Goal: Task Accomplishment & Management: Complete application form

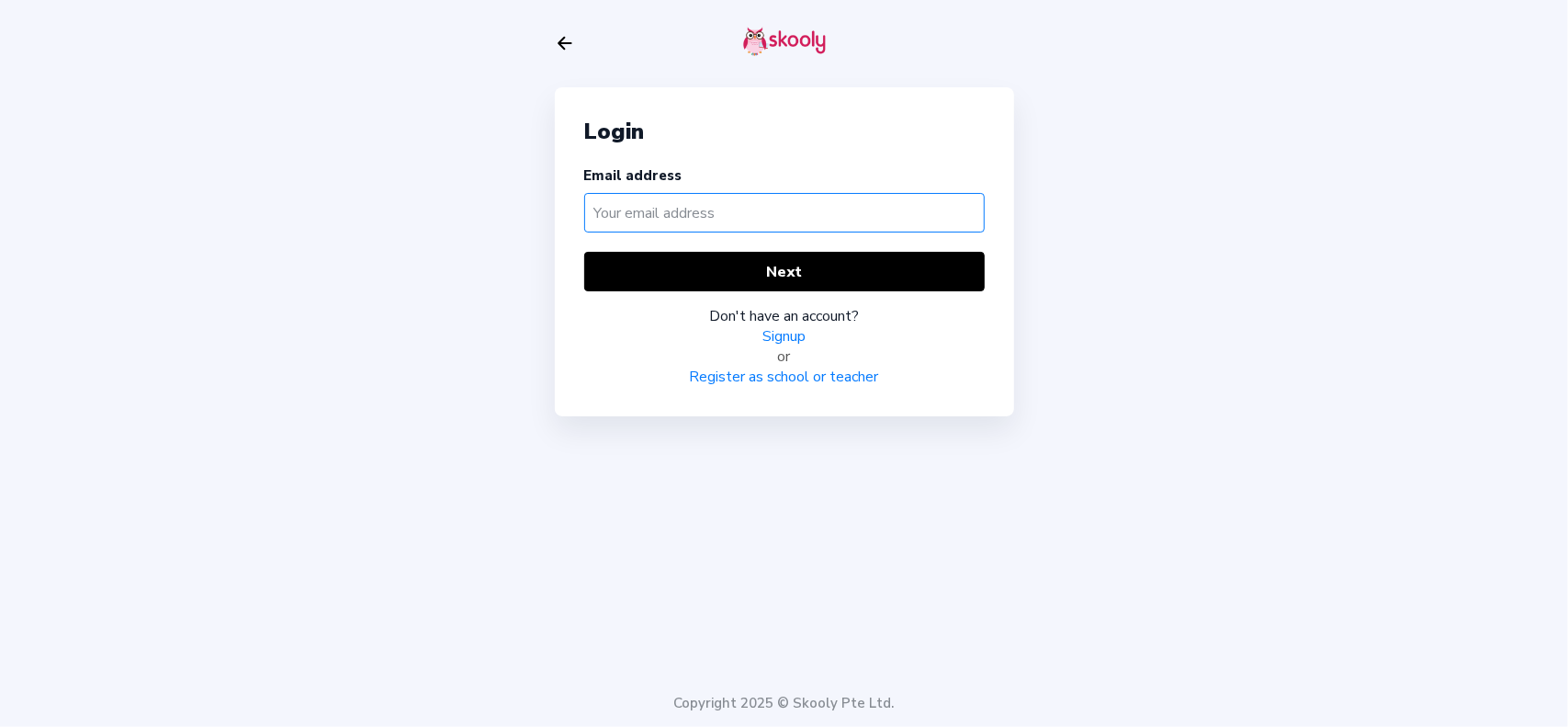
click at [788, 223] on input "text" at bounding box center [784, 213] width 400 height 40
paste input "[EMAIL_ADDRESS][DOMAIN_NAME]"
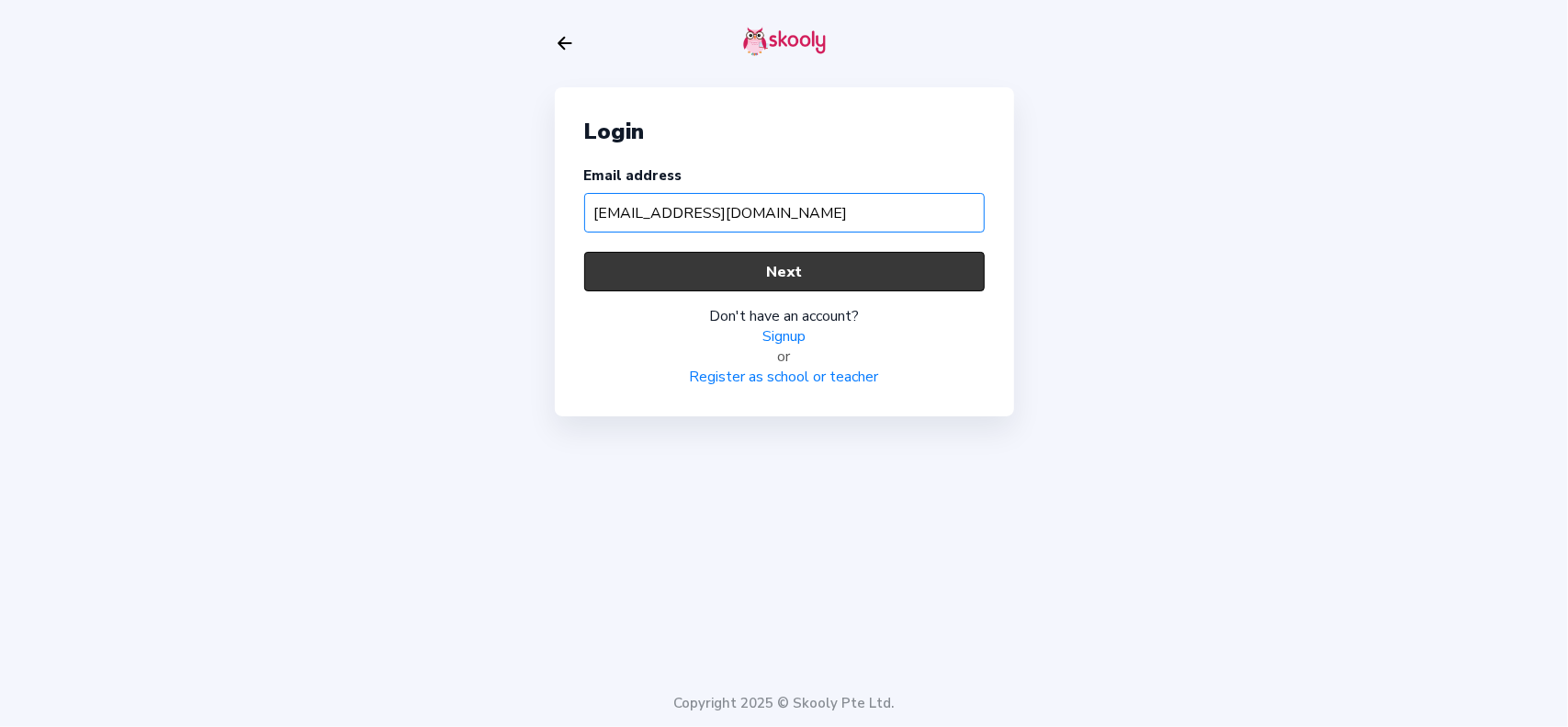
type input "[EMAIL_ADDRESS][DOMAIN_NAME]"
click at [823, 269] on button "Next" at bounding box center [784, 272] width 400 height 40
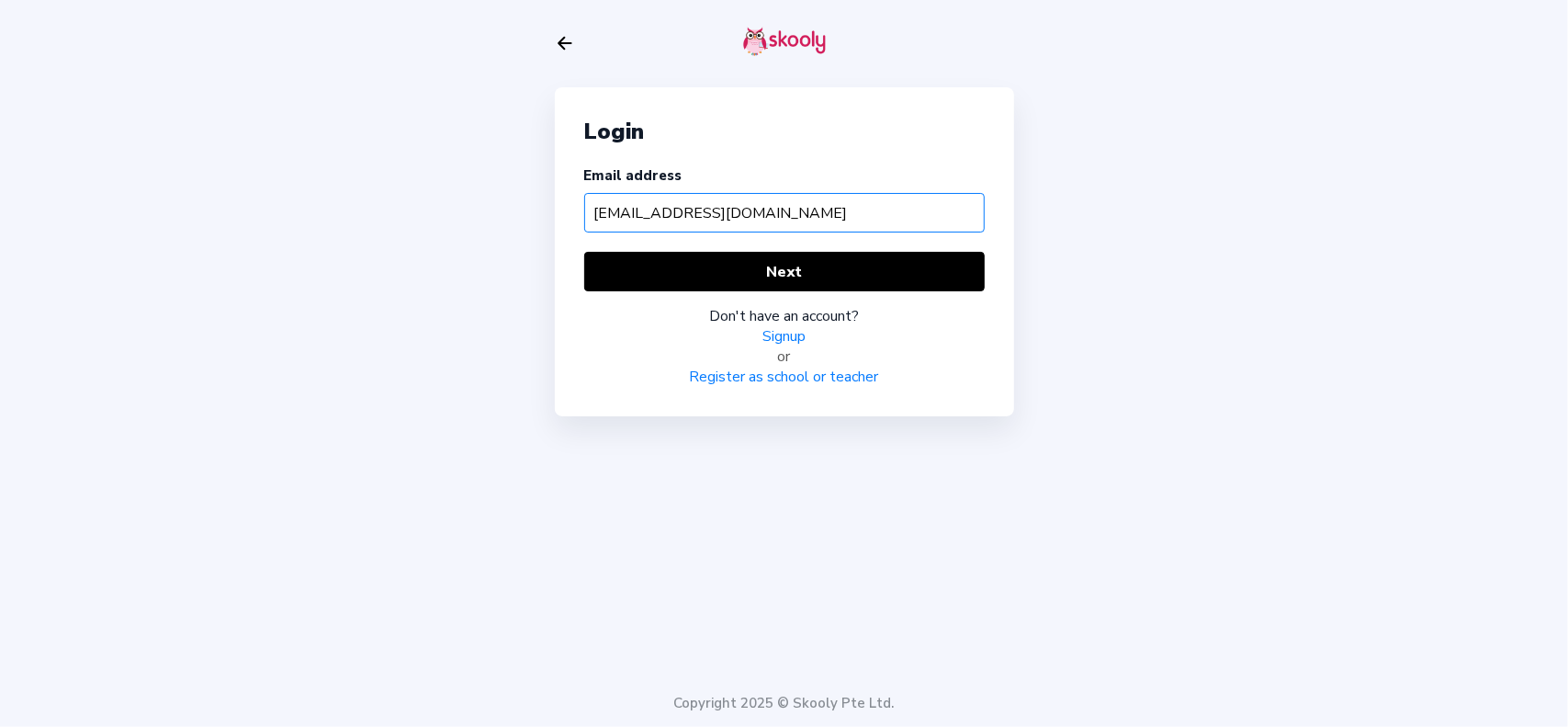
click at [867, 212] on input "[EMAIL_ADDRESS][DOMAIN_NAME]" at bounding box center [784, 213] width 400 height 40
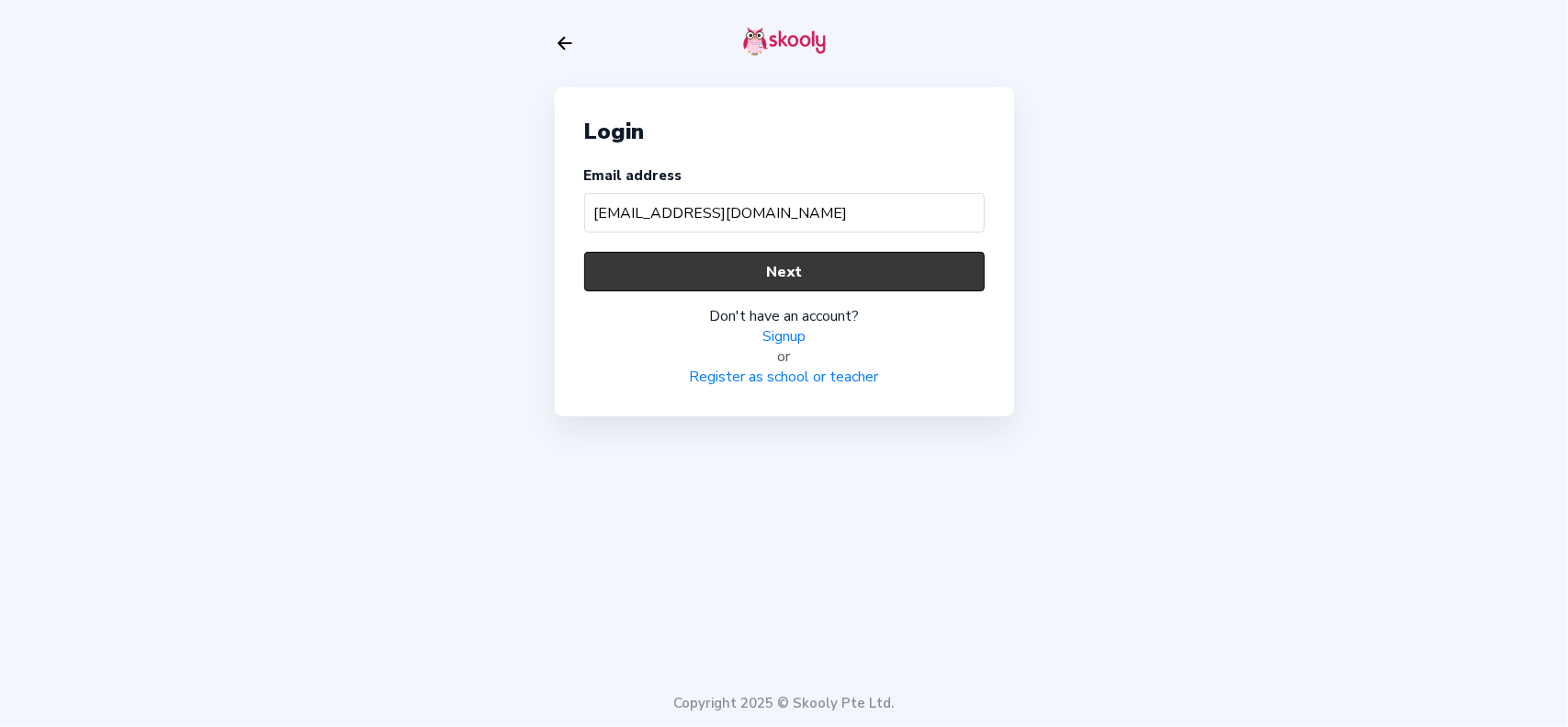
click at [806, 273] on button "Next" at bounding box center [784, 272] width 400 height 40
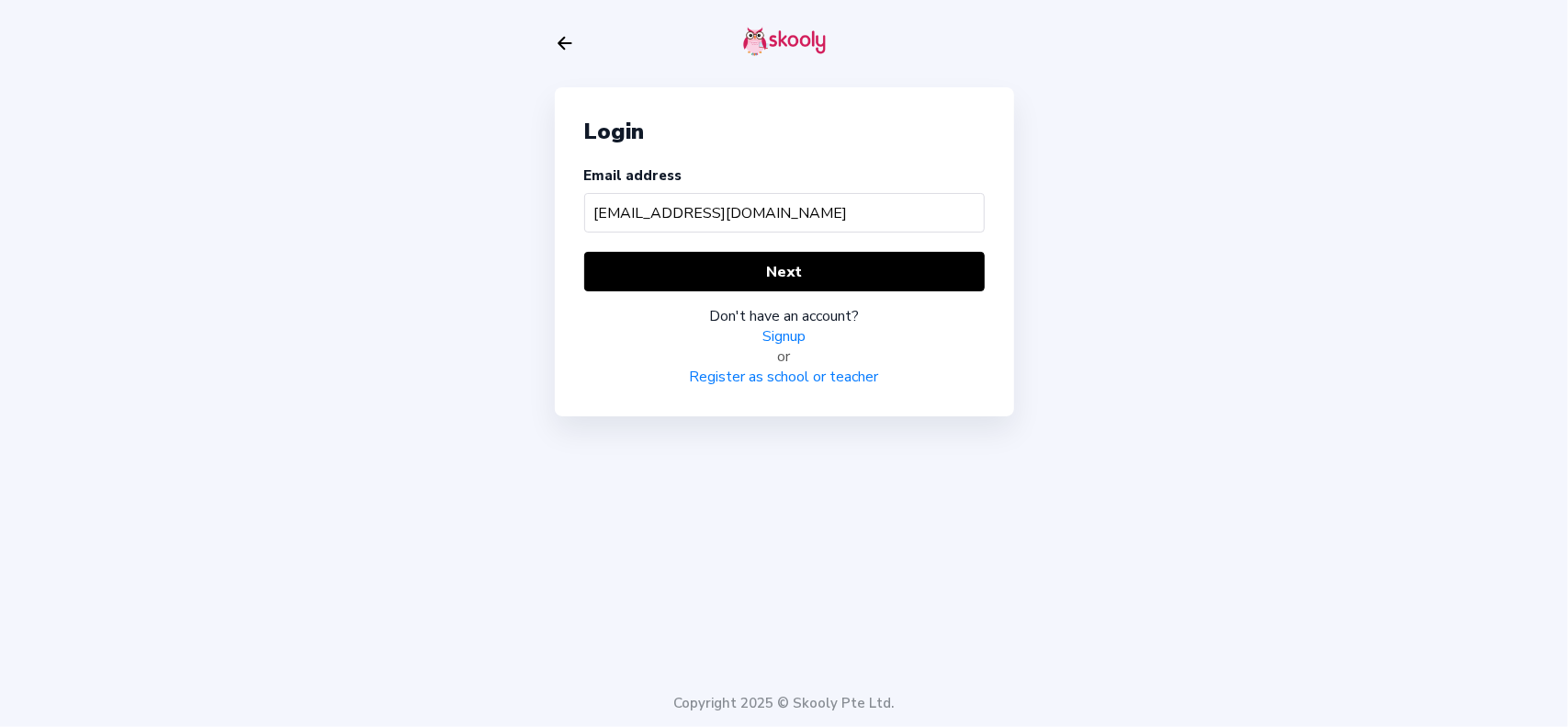
click at [797, 333] on link "Signup" at bounding box center [784, 336] width 44 height 20
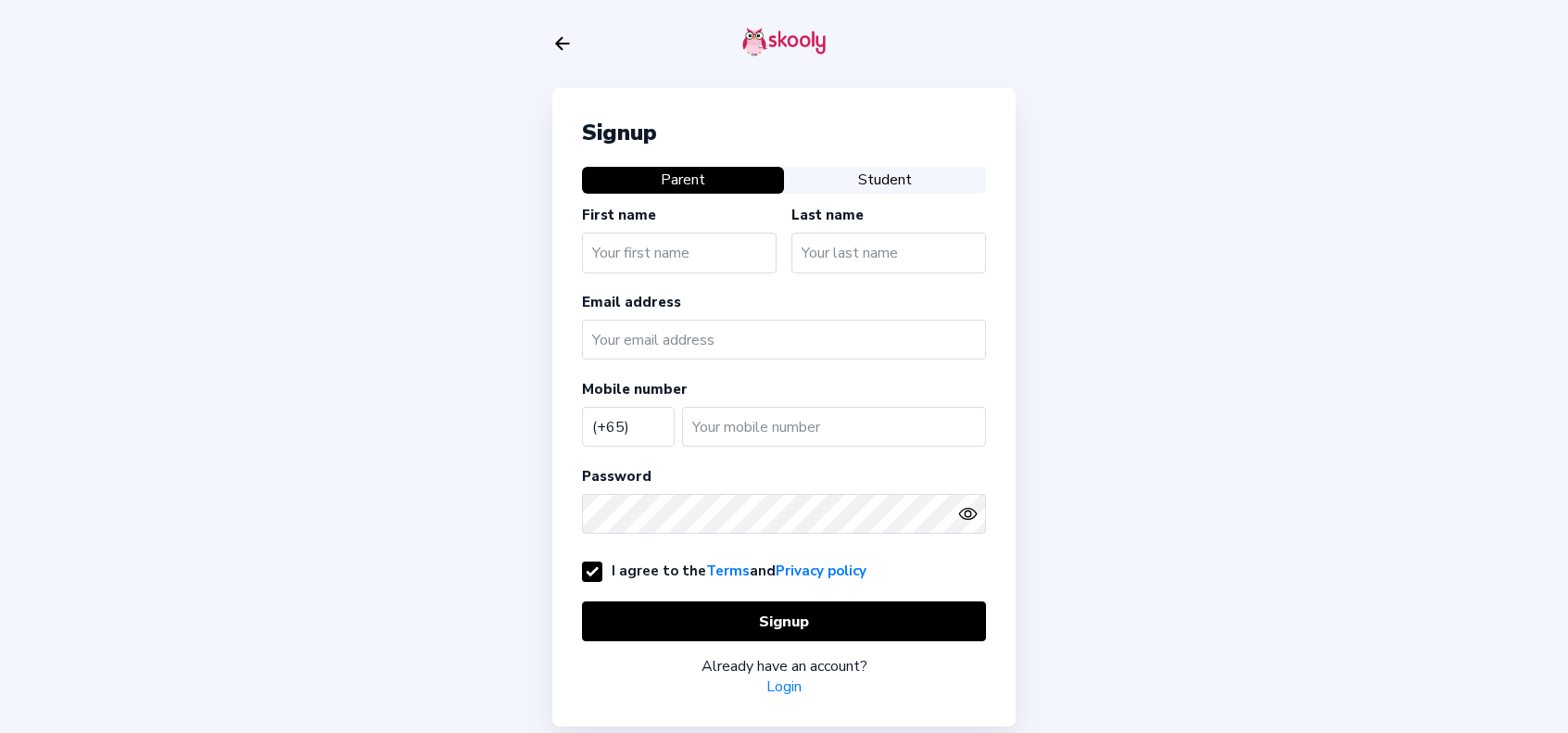
select select "SG"
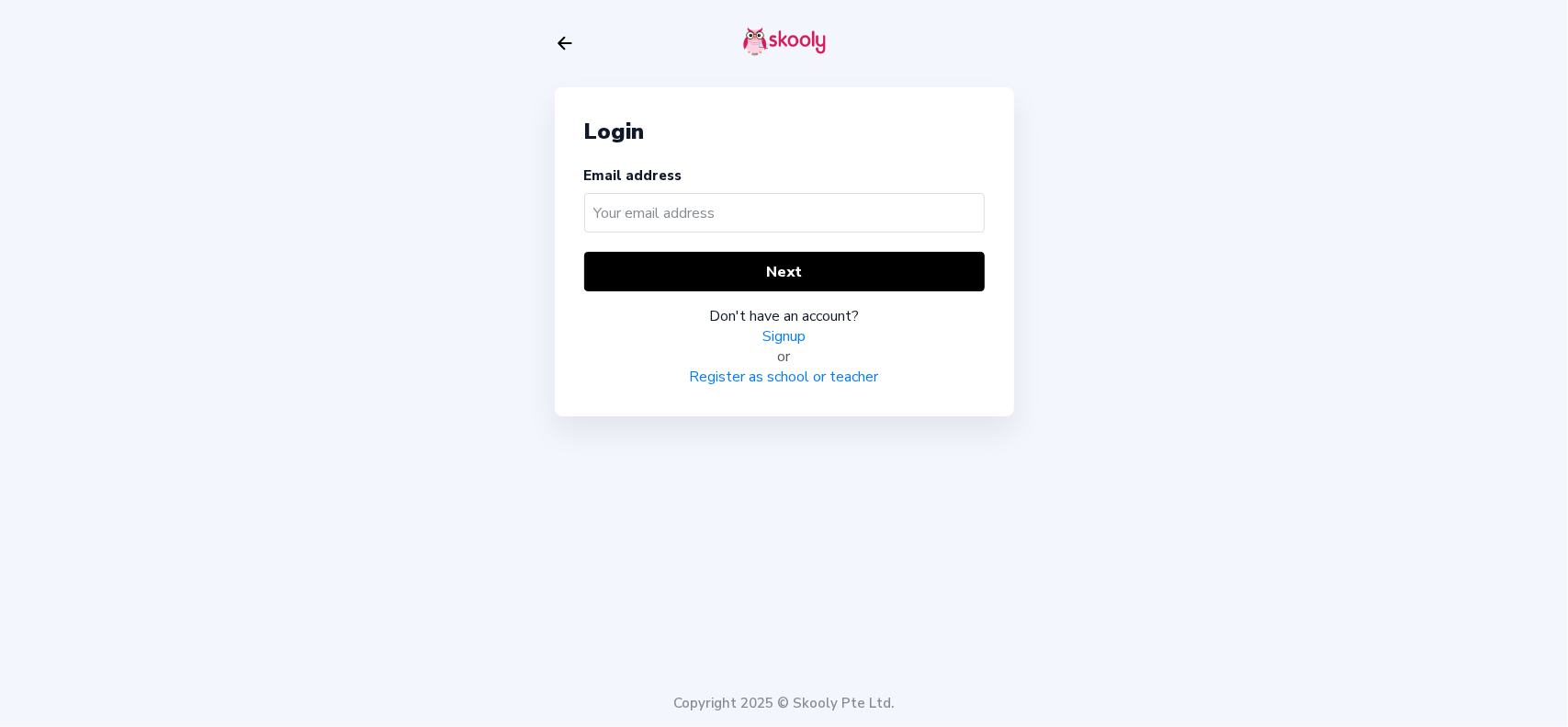
click at [626, 200] on input "text" at bounding box center [784, 213] width 400 height 40
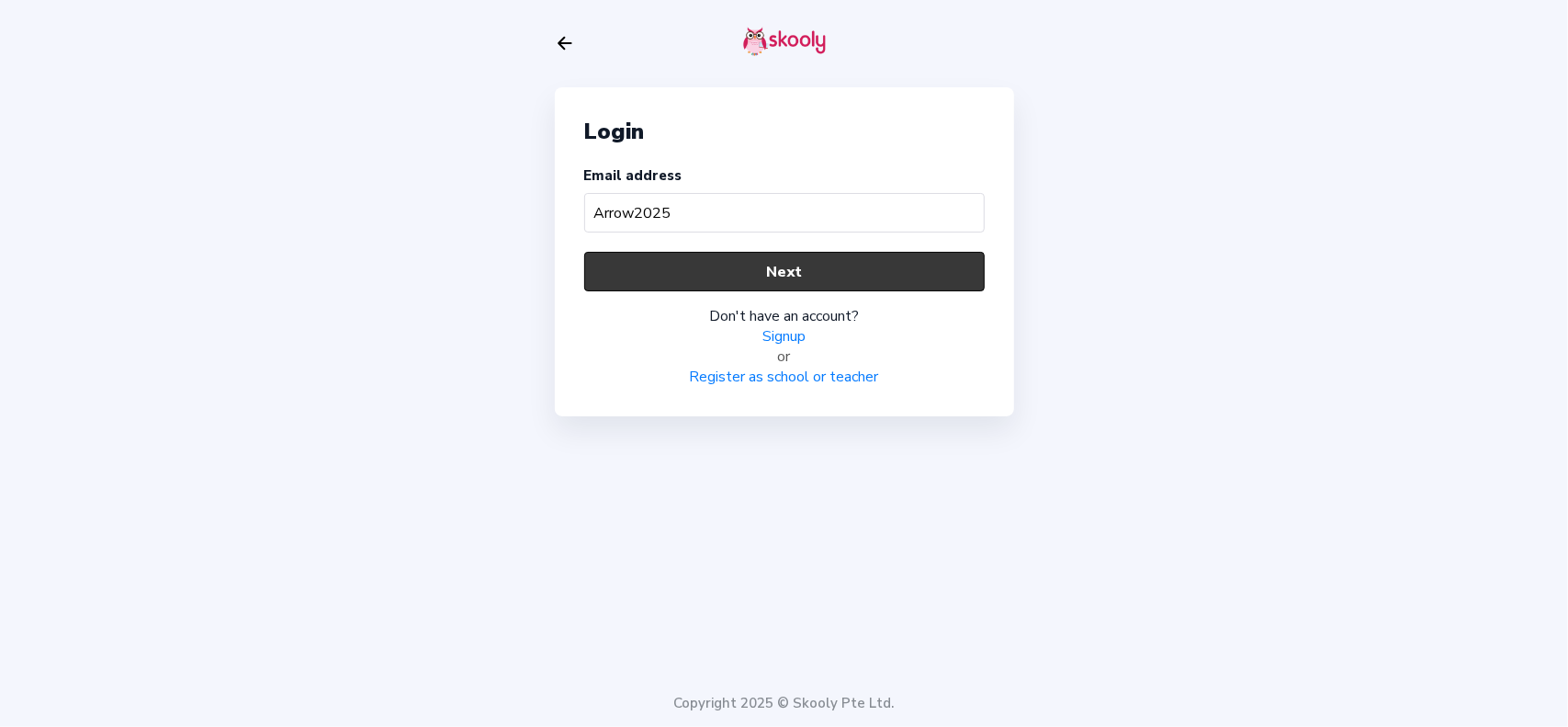
type input "Arrow2025"
click at [786, 273] on button "Next" at bounding box center [784, 272] width 400 height 40
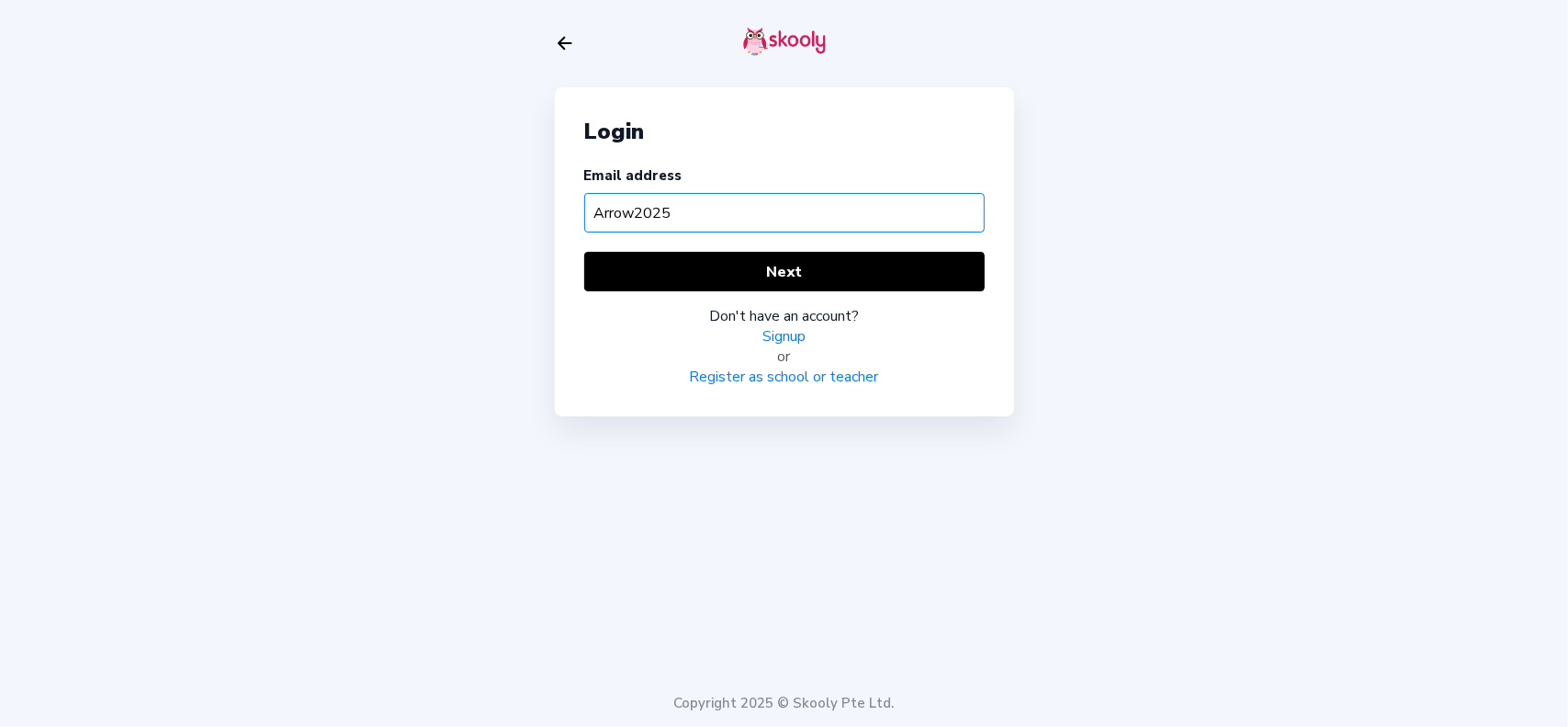
click at [637, 207] on input "Arrow2025" at bounding box center [784, 213] width 400 height 40
paste input "[EMAIL_ADDRESS][DOMAIN_NAME]"
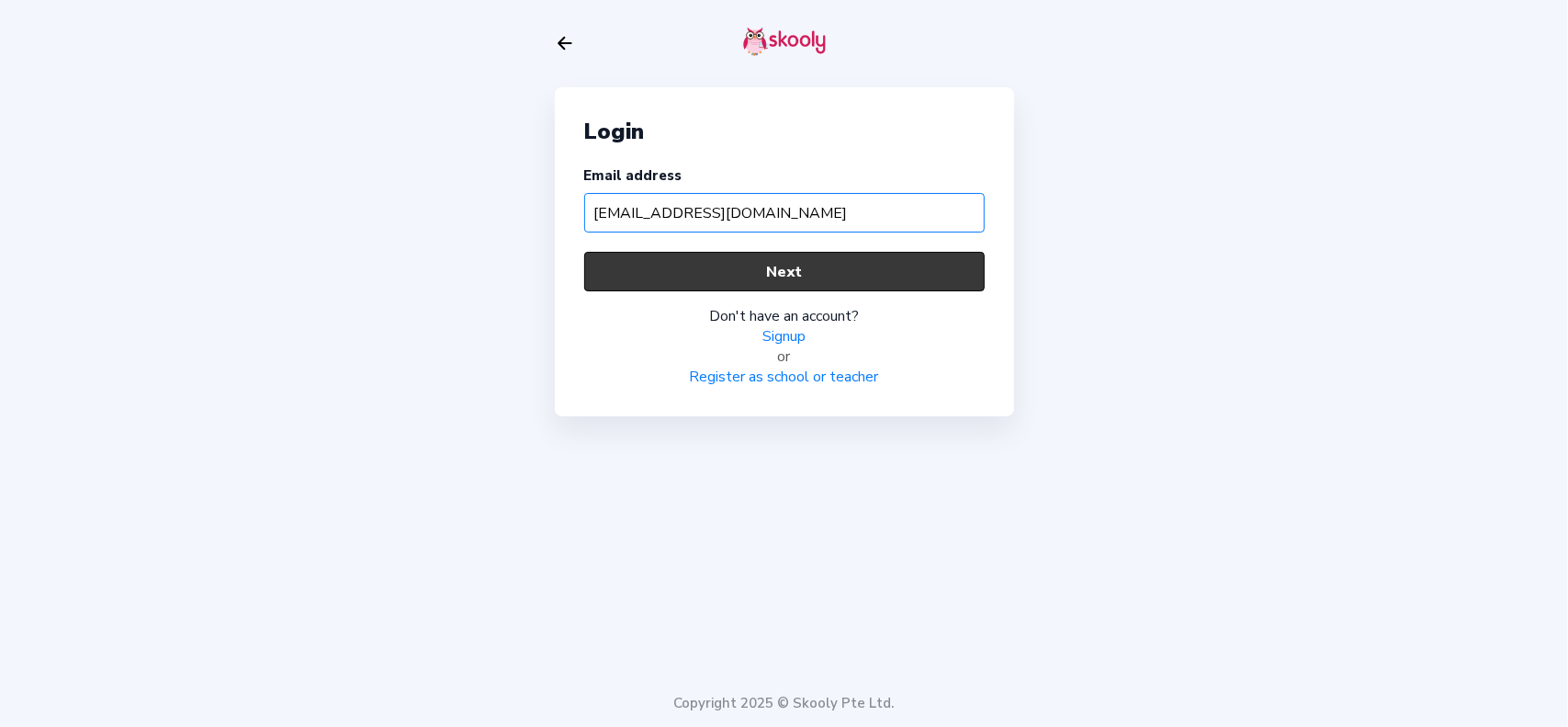
type input "[EMAIL_ADDRESS][DOMAIN_NAME]"
click at [709, 265] on button "Next" at bounding box center [784, 272] width 400 height 40
click at [767, 271] on button "Next" at bounding box center [784, 272] width 400 height 40
